Goal: Task Accomplishment & Management: Complete application form

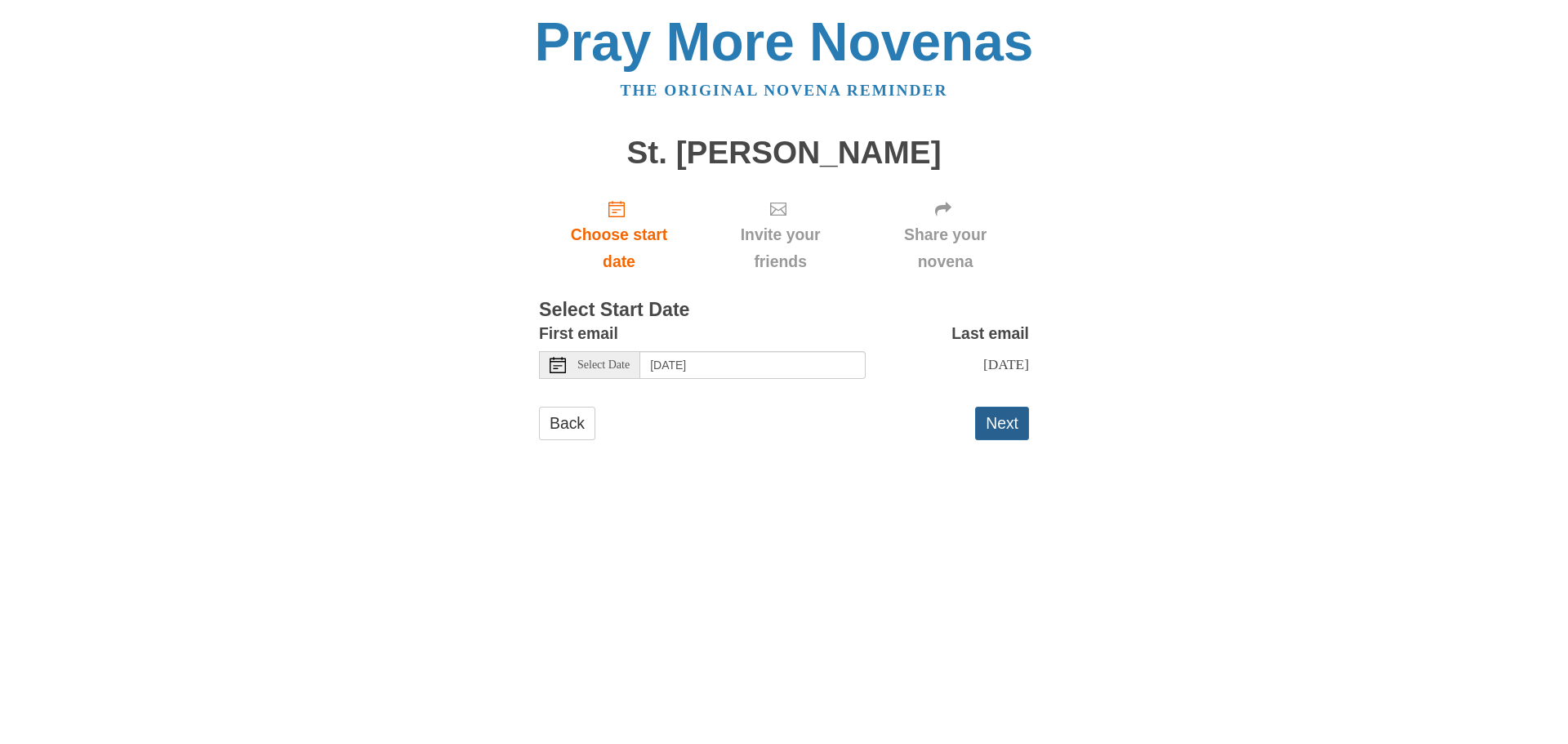
click at [1009, 436] on button "Next" at bounding box center [1001, 423] width 54 height 33
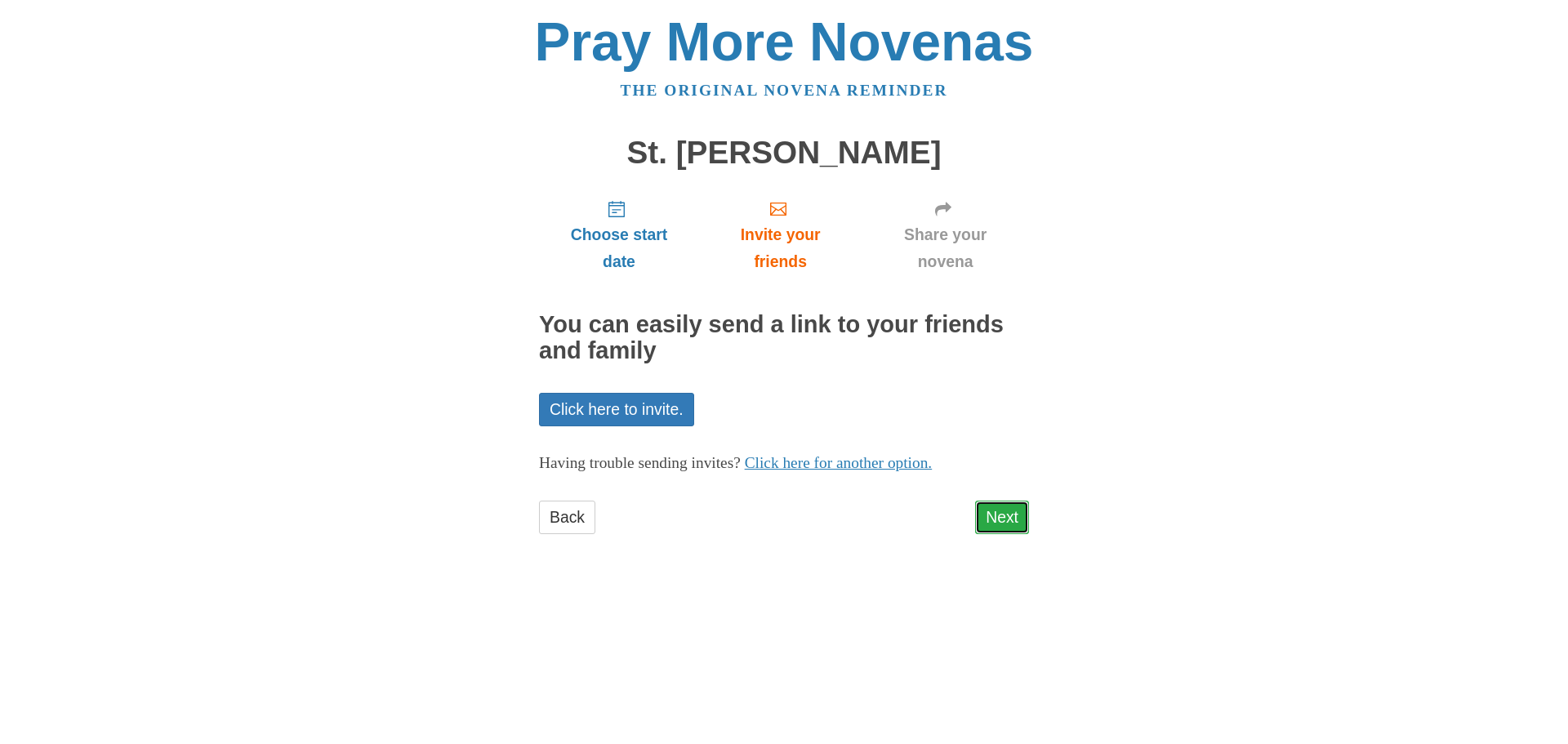
click at [998, 517] on link "Next" at bounding box center [1001, 516] width 54 height 33
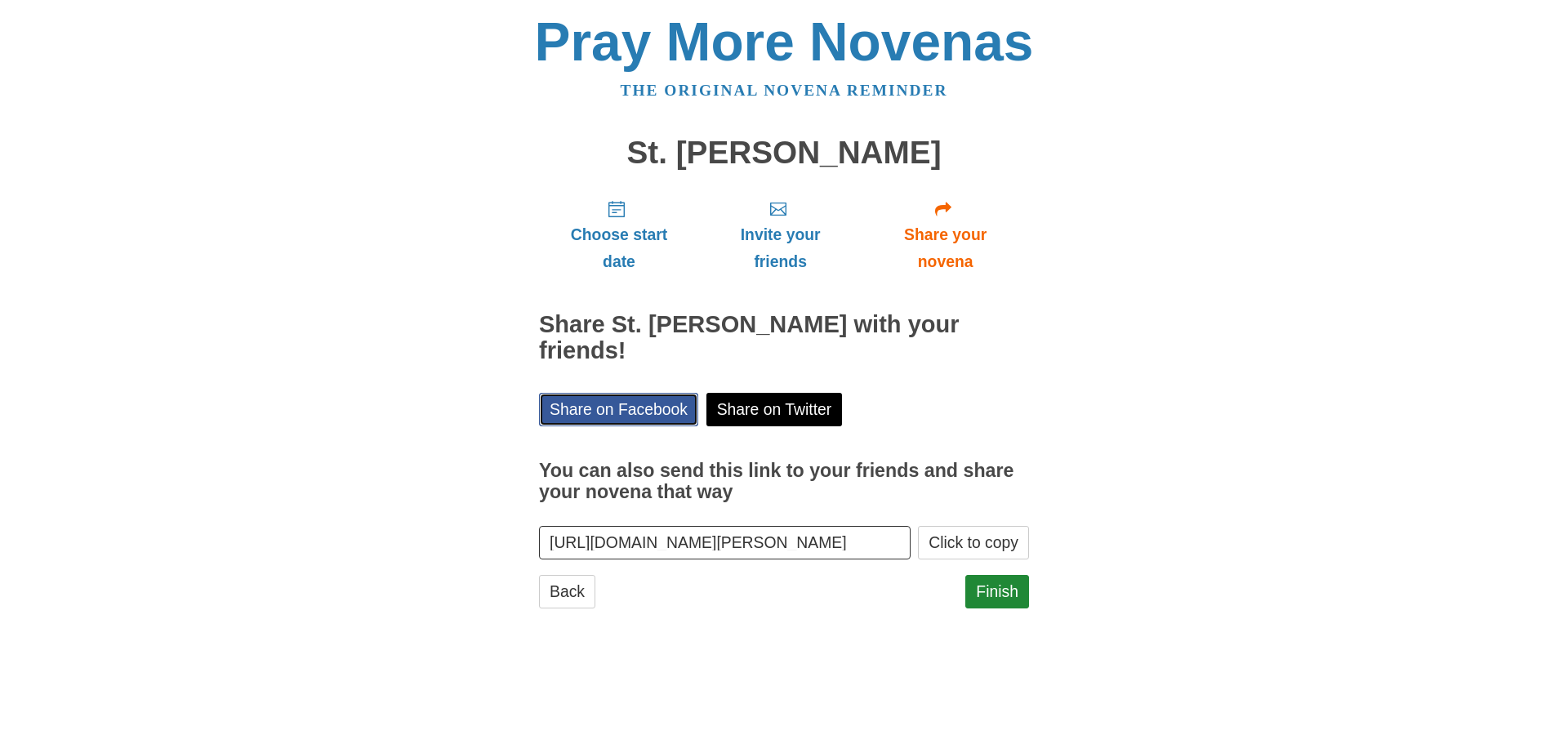
click at [625, 393] on link "Share on Facebook" at bounding box center [619, 409] width 160 height 33
